Goal: Task Accomplishment & Management: Manage account settings

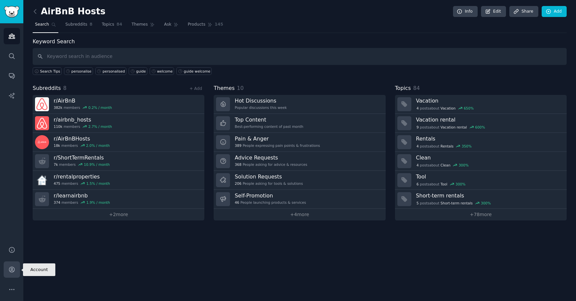
click at [10, 271] on icon "Sidebar" at bounding box center [11, 269] width 5 height 5
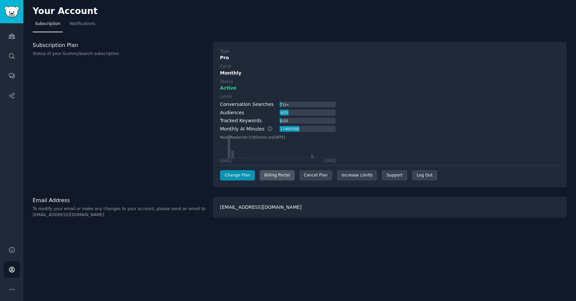
click at [275, 176] on div "Billing Portal" at bounding box center [277, 175] width 35 height 11
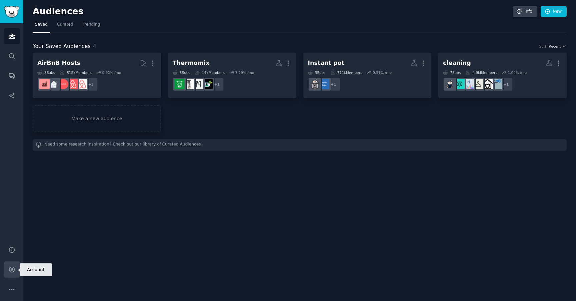
click at [10, 270] on icon "Sidebar" at bounding box center [11, 269] width 7 height 7
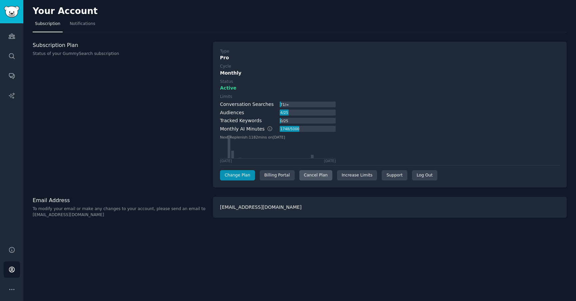
click at [320, 176] on div "Cancel Plan" at bounding box center [315, 175] width 33 height 11
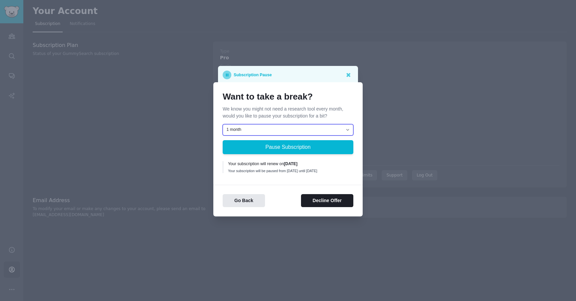
click at [294, 131] on select "1 month 2 months 3 months Choose a custom date to resume" at bounding box center [288, 129] width 131 height 11
click at [223, 124] on select "1 month 2 months 3 months Choose a custom date to resume" at bounding box center [288, 129] width 131 height 11
click at [283, 131] on select "1 month 2 months 3 months Choose a custom date to resume" at bounding box center [288, 129] width 131 height 11
select select "[object Object]"
click at [223, 124] on select "1 month 2 months 3 months Choose a custom date to resume" at bounding box center [288, 129] width 131 height 11
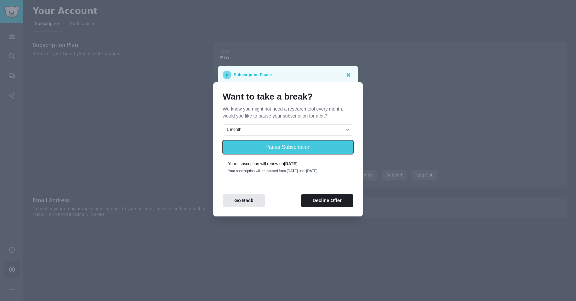
click at [308, 146] on button "Pause Subscription" at bounding box center [288, 147] width 131 height 14
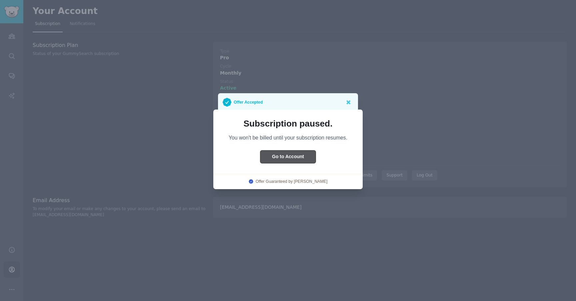
click at [309, 159] on button "Go to Account" at bounding box center [287, 157] width 55 height 13
